Goal: Task Accomplishment & Management: Use online tool/utility

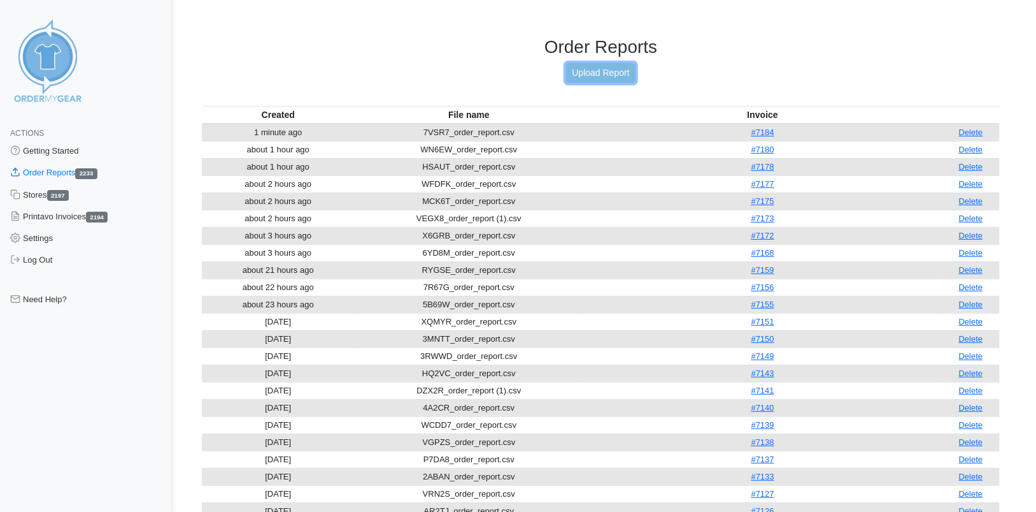
click at [592, 75] on link "Upload Report" at bounding box center [600, 73] width 69 height 20
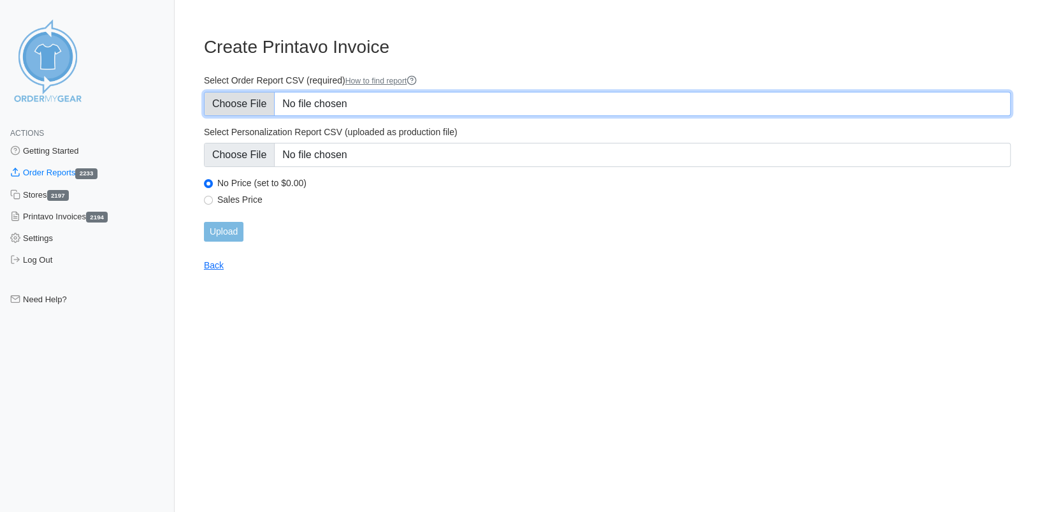
click at [254, 104] on input "Select Order Report CSV (required) How to find report" at bounding box center [607, 104] width 806 height 24
type input "C:\fakepath\SZJWT_order_report.csv"
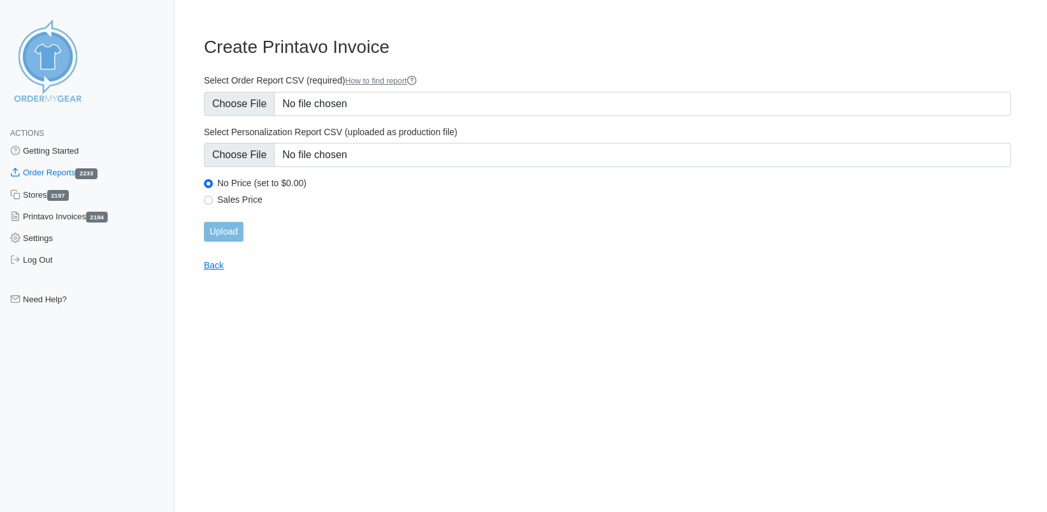
click at [229, 167] on form "Select Order Report CSV (required) How to find report Select Personalization Re…" at bounding box center [607, 158] width 806 height 167
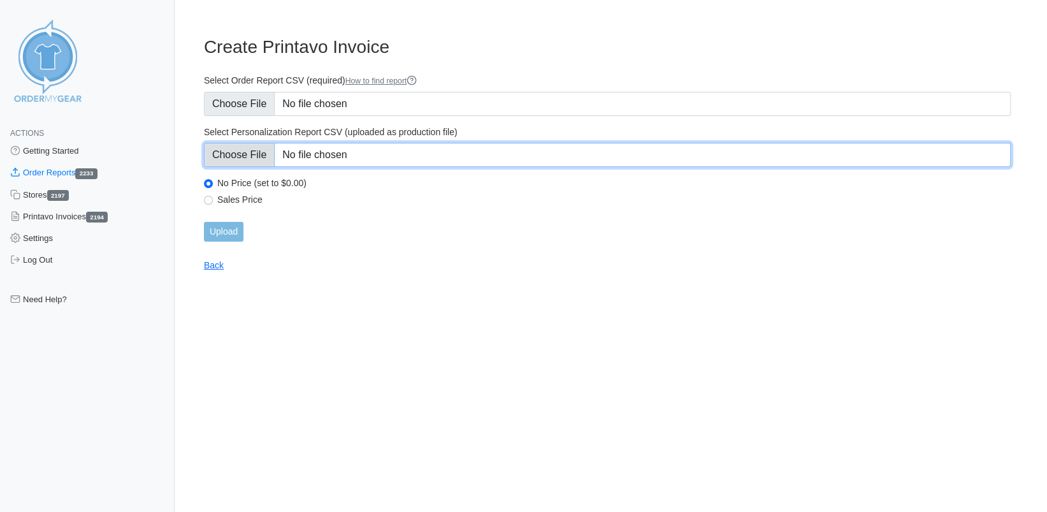
click at [230, 162] on input "Select Personalization Report CSV (uploaded as production file)" at bounding box center [607, 155] width 806 height 24
type input "C:\fakepath\SZJWT_personalization_report.csv"
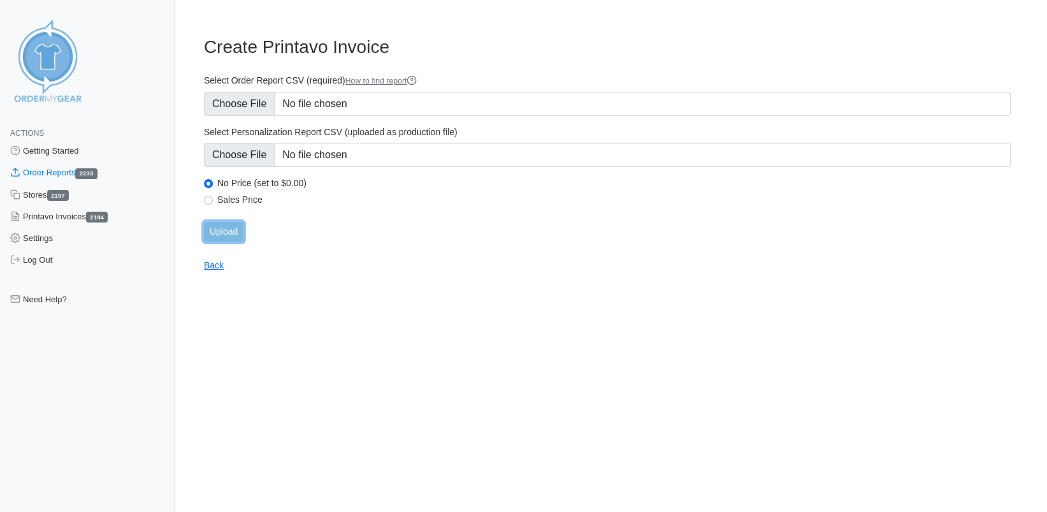
click at [224, 235] on input "Upload" at bounding box center [223, 232] width 39 height 20
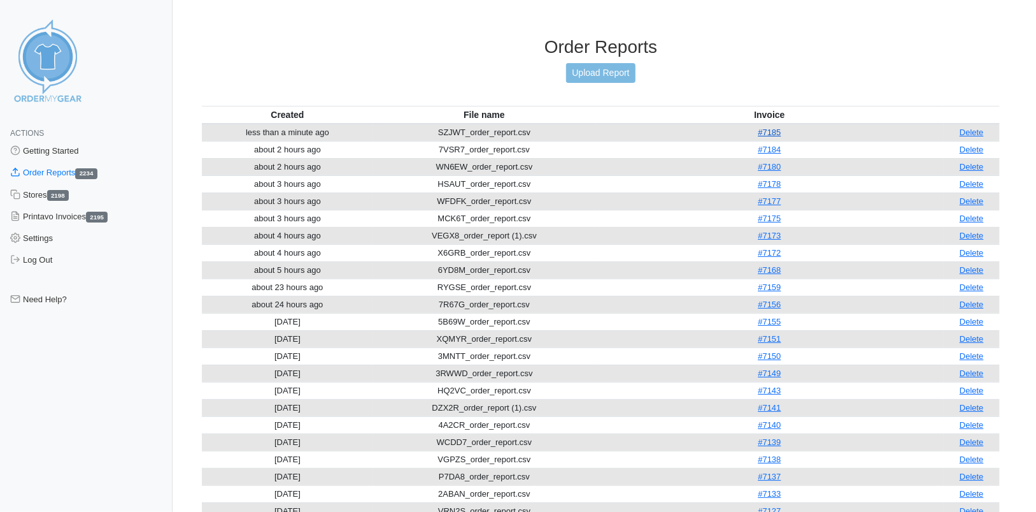
click at [765, 134] on link "#7185" at bounding box center [769, 132] width 23 height 10
click at [610, 74] on link "Upload Report" at bounding box center [600, 73] width 69 height 20
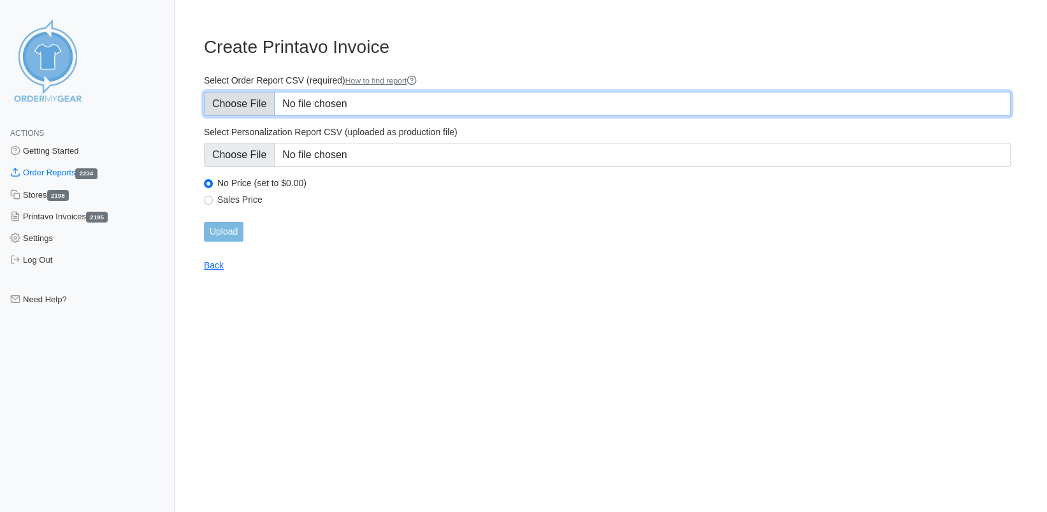
click at [243, 106] on input "Select Order Report CSV (required) How to find report" at bounding box center [607, 104] width 806 height 24
type input "C:\fakepath\8MPP4_order_report.csv"
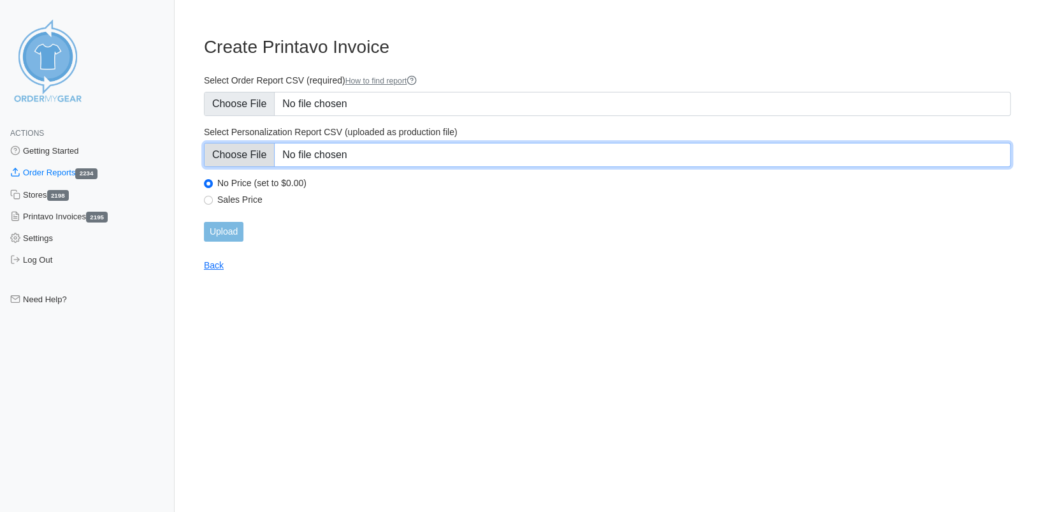
click at [247, 151] on input "Select Personalization Report CSV (uploaded as production file)" at bounding box center [607, 155] width 806 height 24
type input "C:\fakepath\8MPP4_personalization_report.csv"
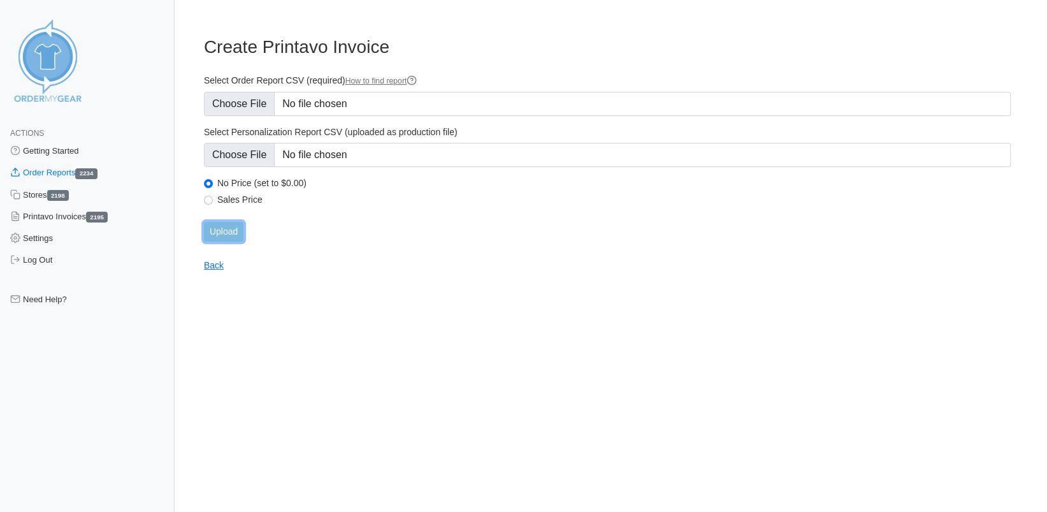
click at [217, 229] on input "Upload" at bounding box center [223, 232] width 39 height 20
